Goal: Navigation & Orientation: Find specific page/section

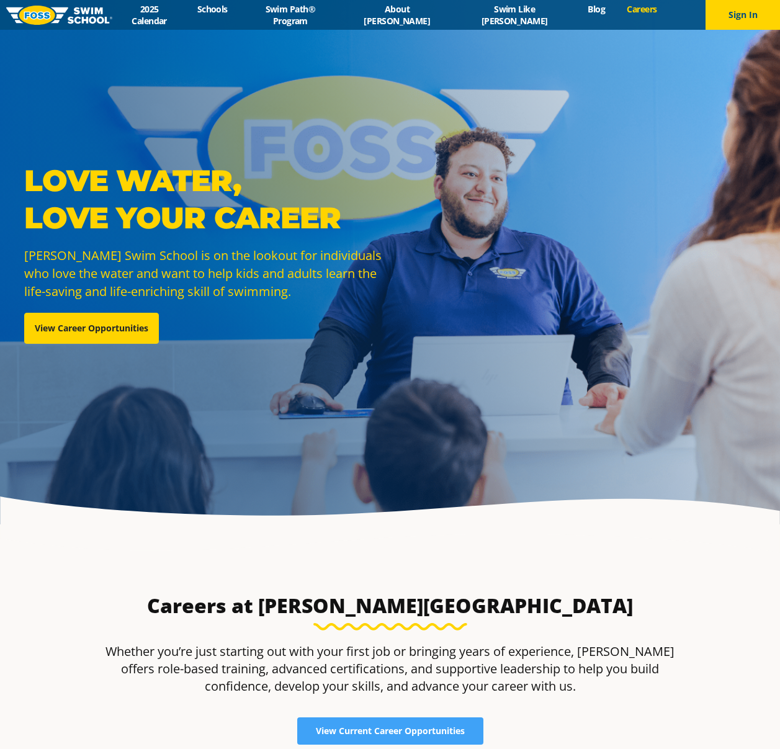
click at [76, 17] on img at bounding box center [59, 15] width 106 height 19
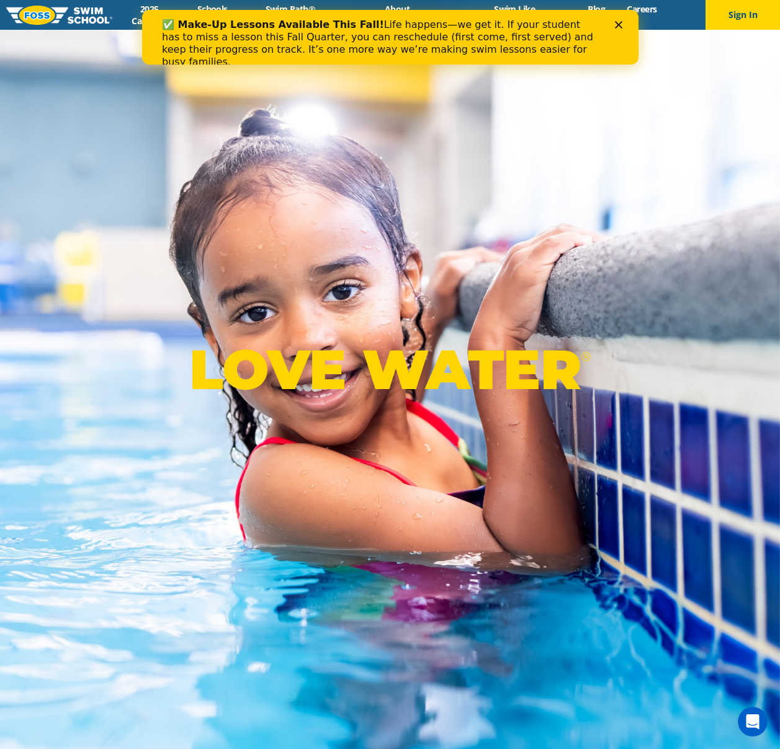
click at [620, 24] on polygon "Close" at bounding box center [618, 24] width 7 height 7
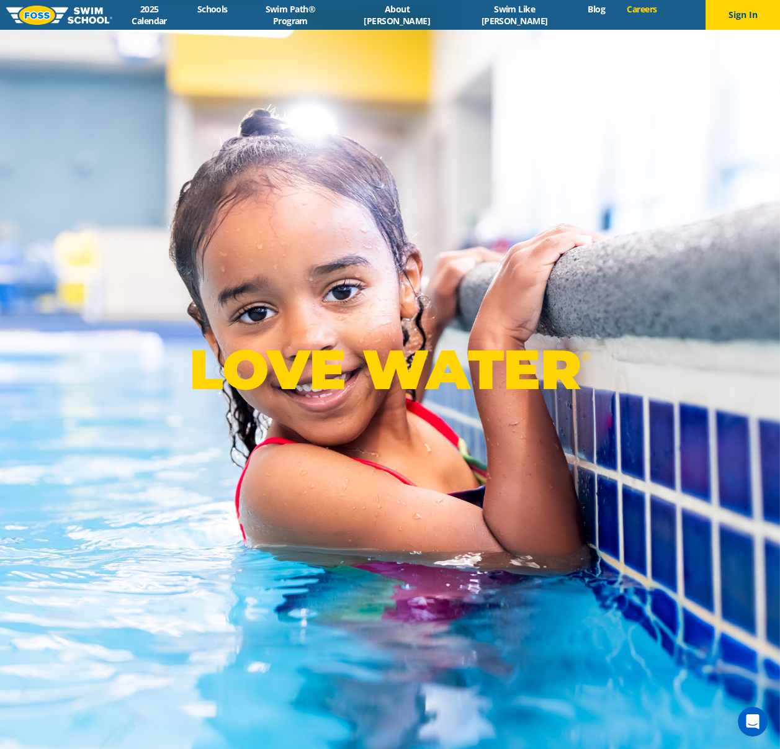
click at [625, 15] on link "Careers" at bounding box center [643, 9] width 52 height 12
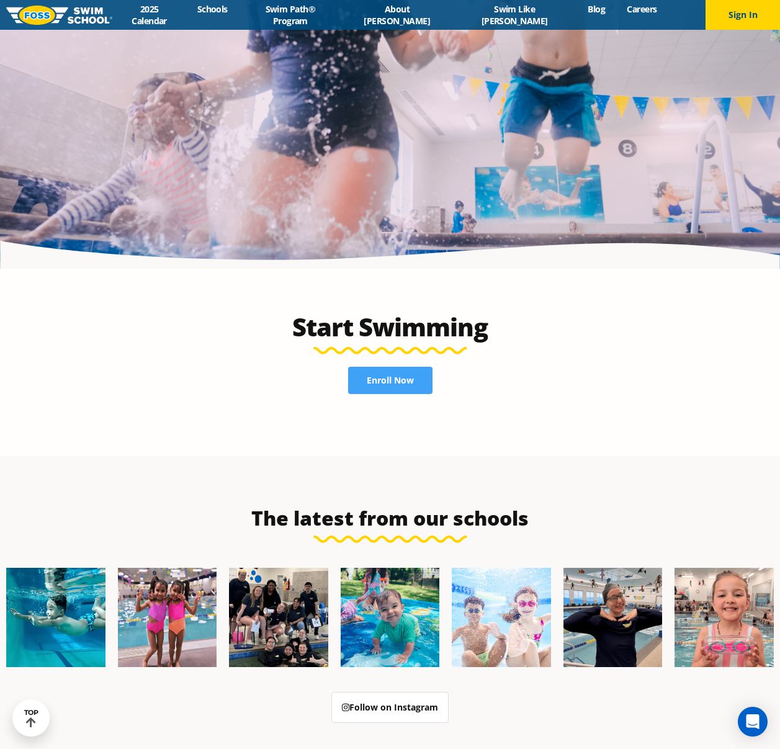
scroll to position [3127, 0]
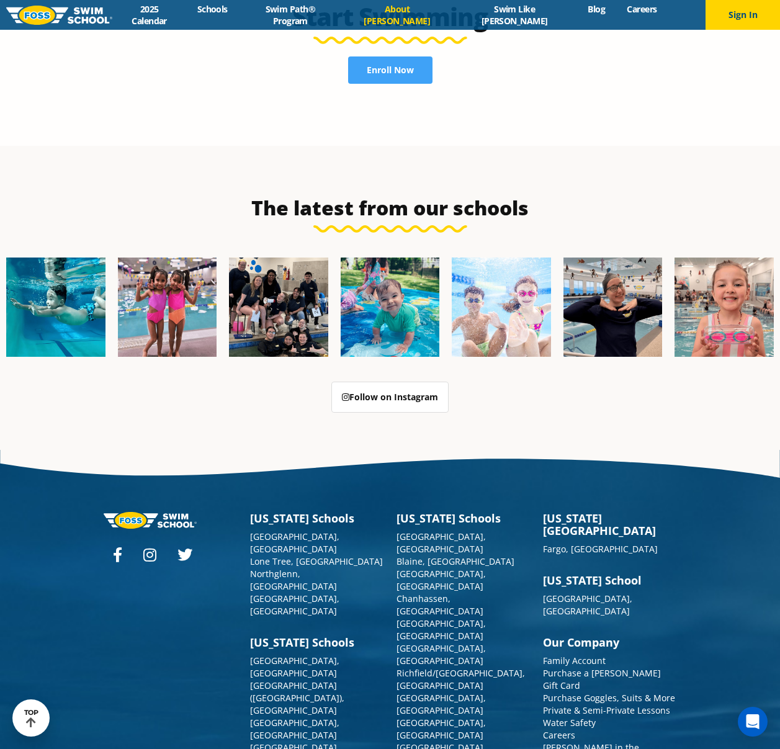
click at [403, 13] on link "About [PERSON_NAME]" at bounding box center [397, 15] width 110 height 24
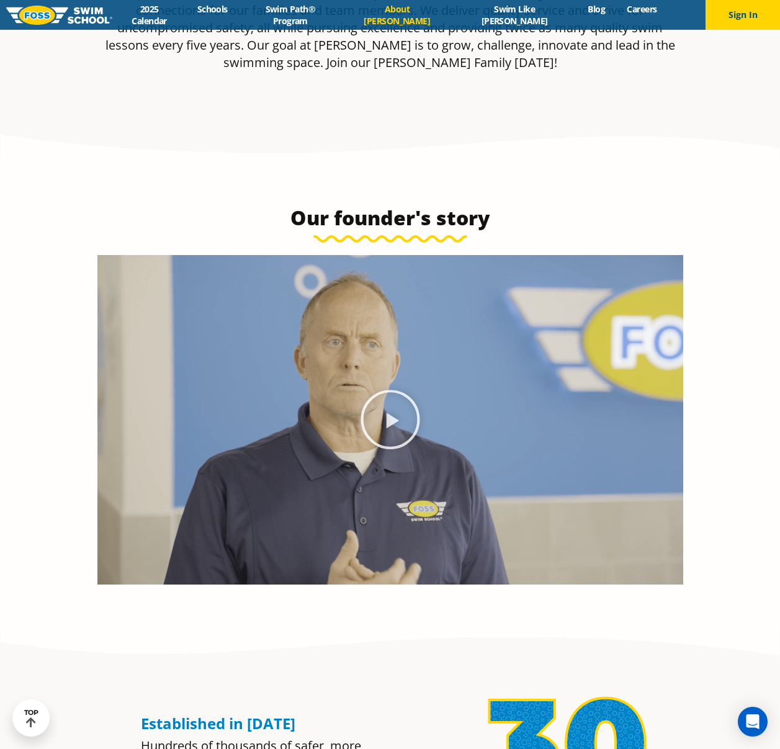
scroll to position [695, 0]
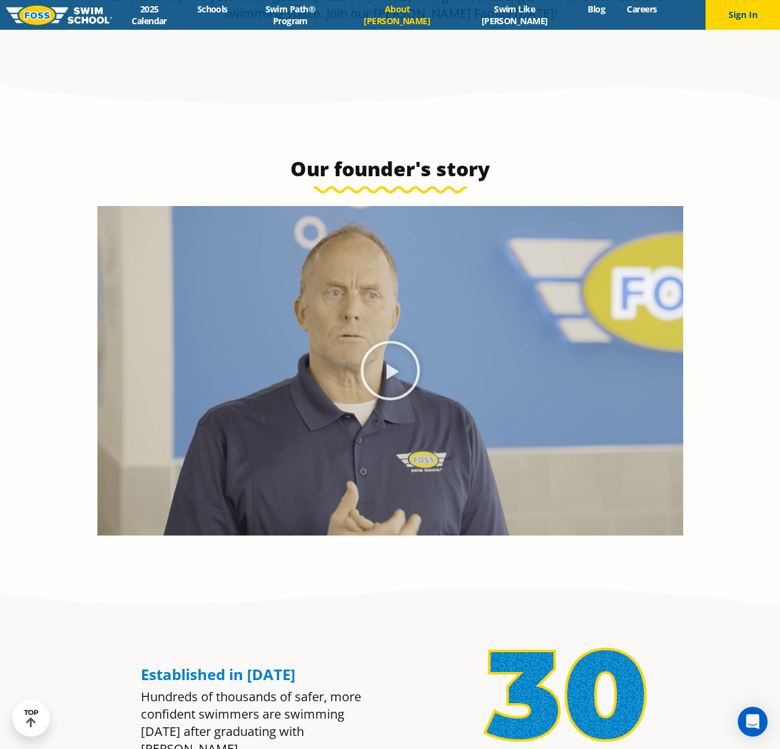
click at [373, 370] on icon "Play Video" at bounding box center [391, 371] width 62 height 62
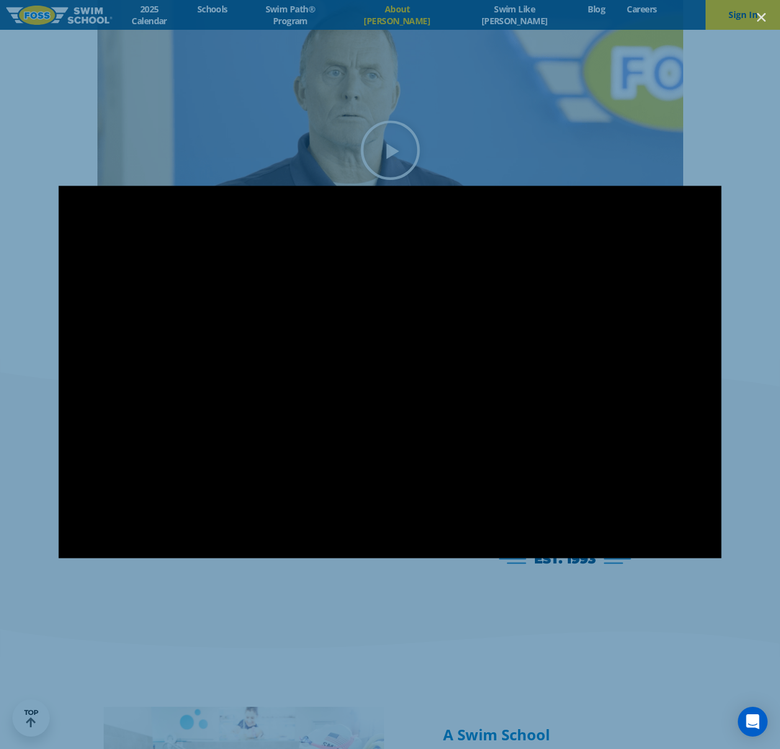
scroll to position [1063, 0]
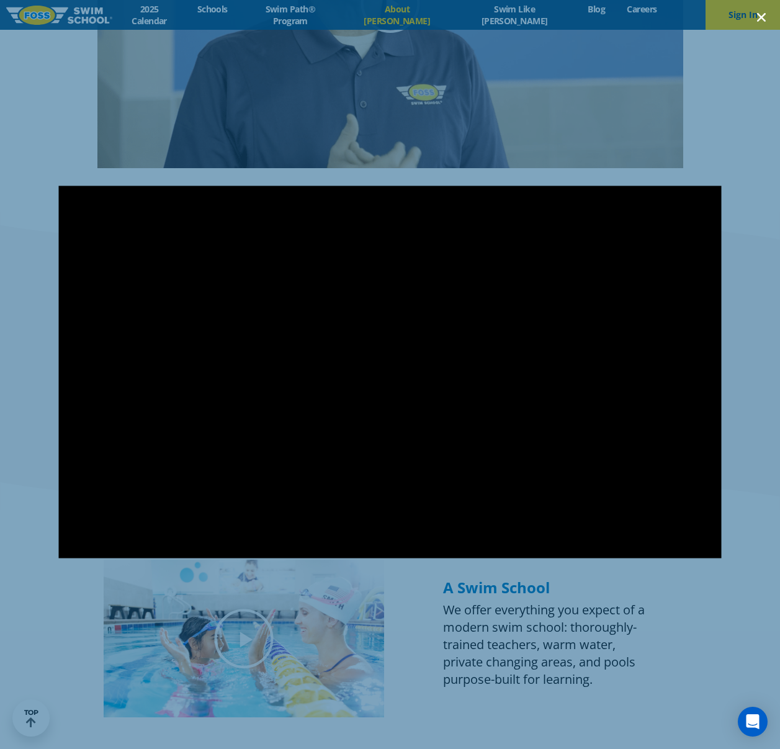
click at [759, 9] on link "Close (Esc)" at bounding box center [762, 17] width 19 height 19
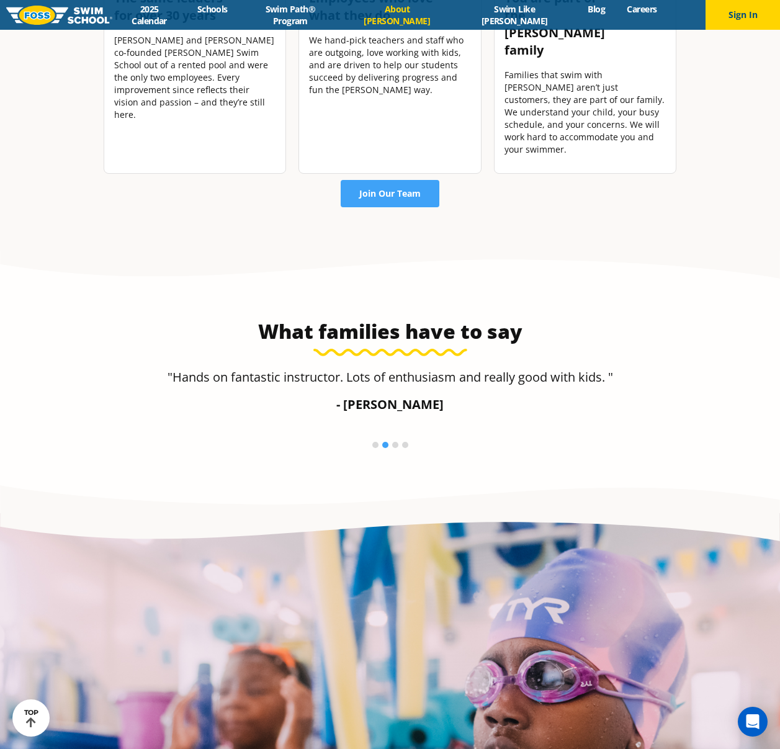
scroll to position [1987, 0]
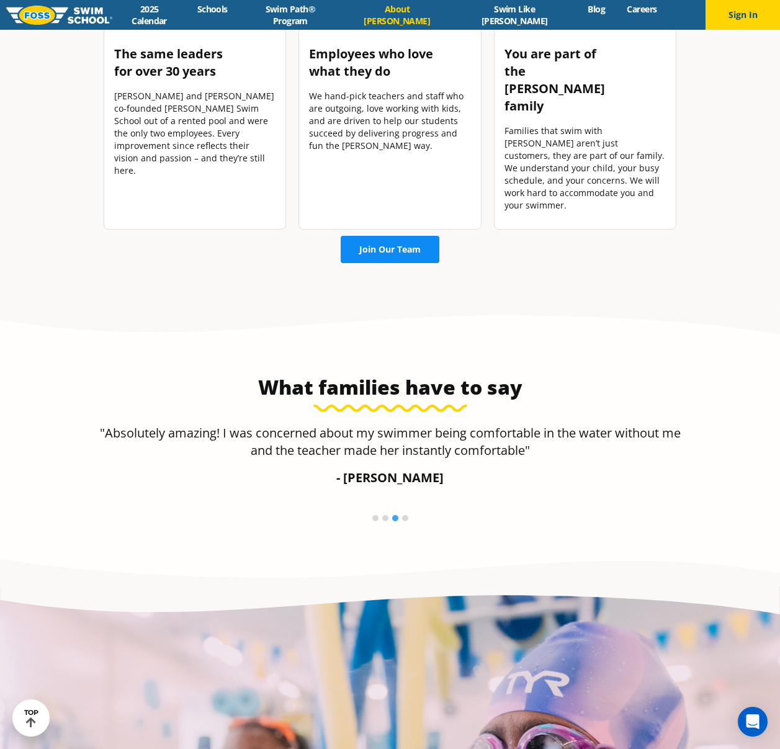
click at [414, 245] on span "Join Our Team" at bounding box center [390, 249] width 61 height 9
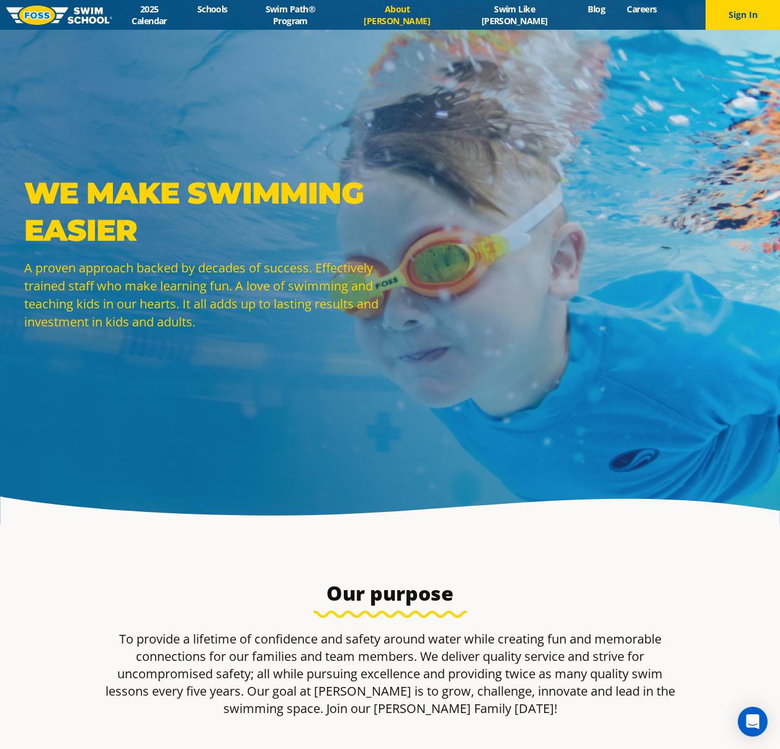
click at [438, 19] on link "About [PERSON_NAME]" at bounding box center [397, 15] width 110 height 24
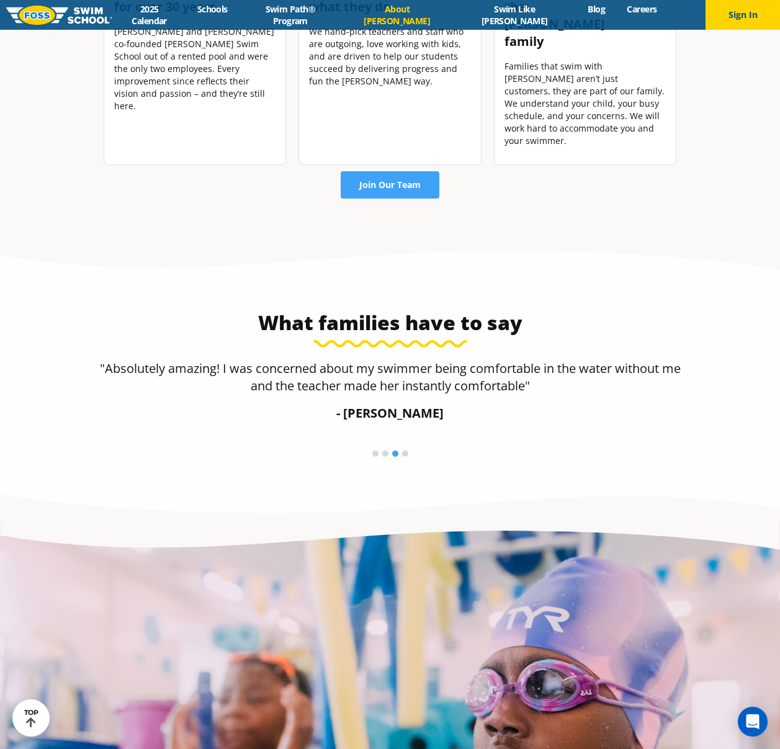
scroll to position [2048, 0]
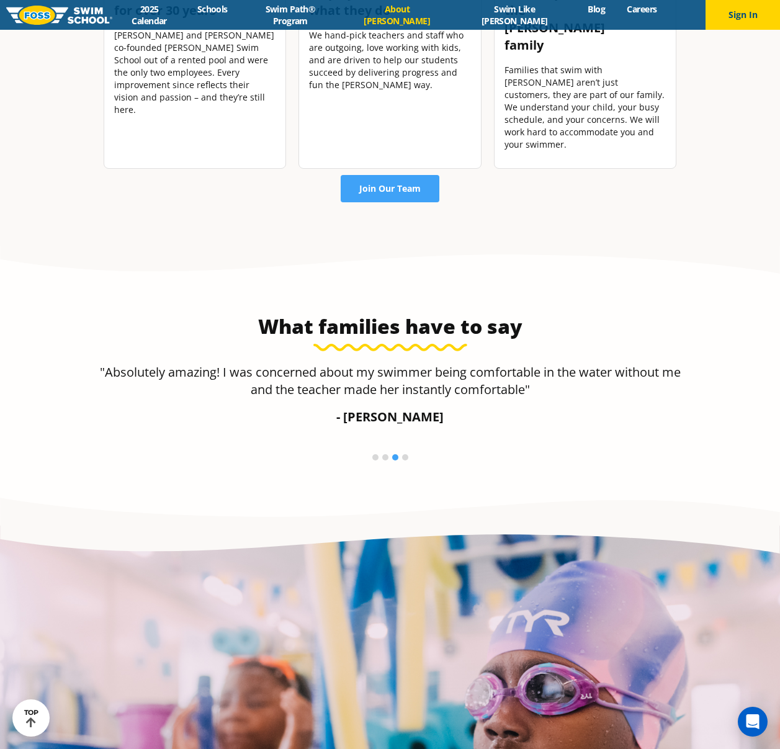
click at [425, 125] on div "Employees who love what they do We hand-pick teachers and staff who are outgoin…" at bounding box center [390, 67] width 196 height 215
click at [420, 175] on link "Join Our Team" at bounding box center [390, 188] width 99 height 27
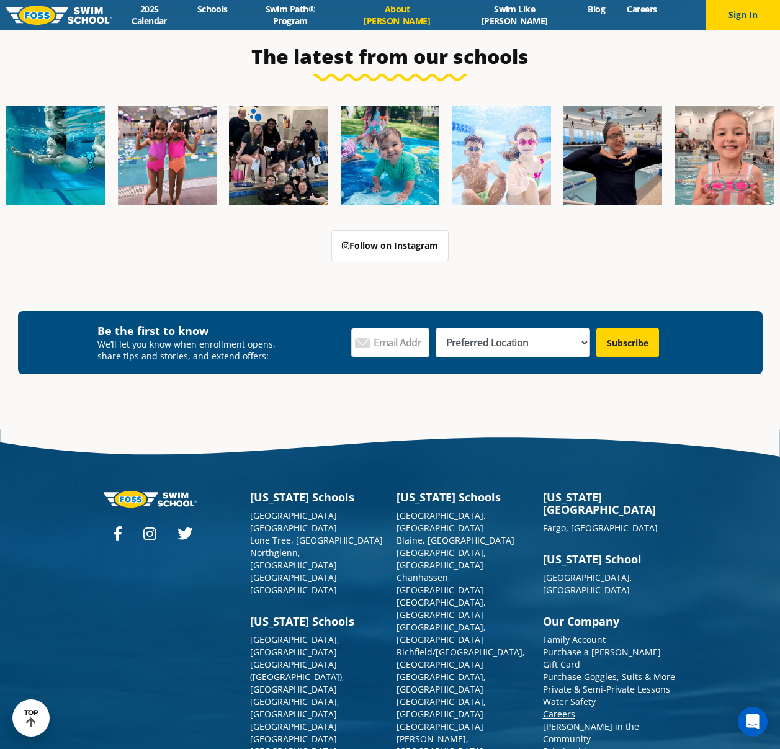
scroll to position [3181, 0]
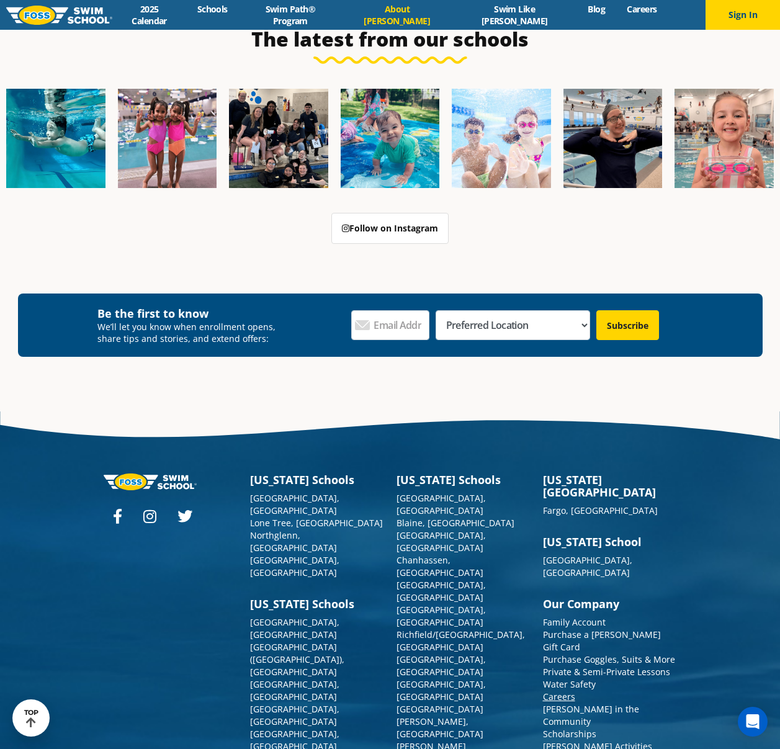
click at [551, 691] on link "Careers" at bounding box center [559, 697] width 32 height 12
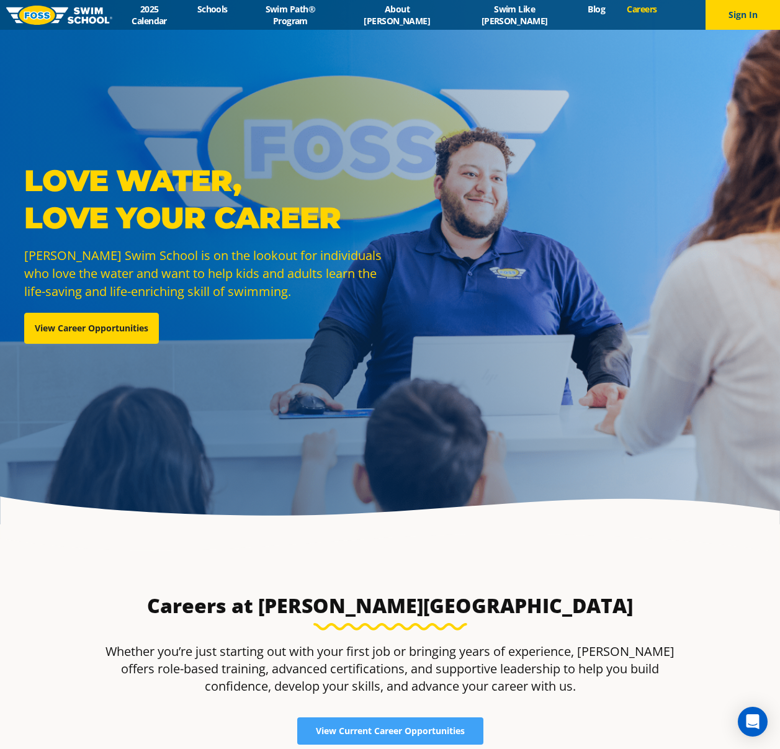
scroll to position [229, 0]
